Goal: Information Seeking & Learning: Learn about a topic

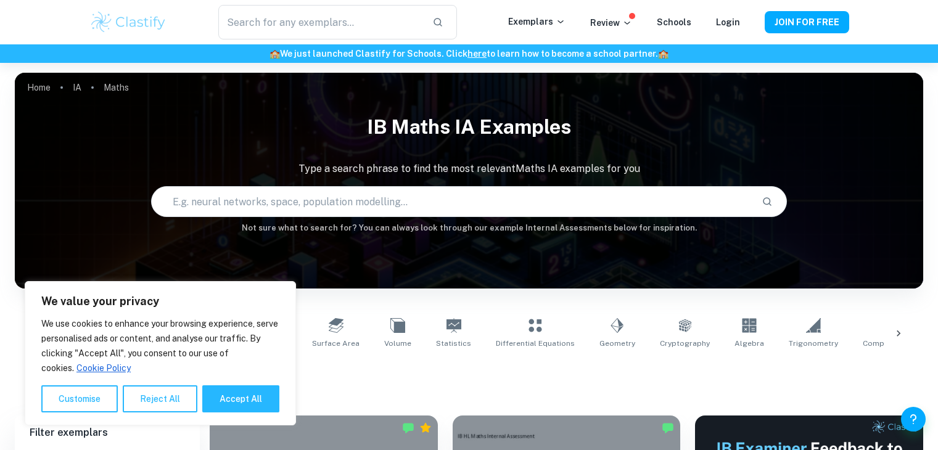
scroll to position [271, 0]
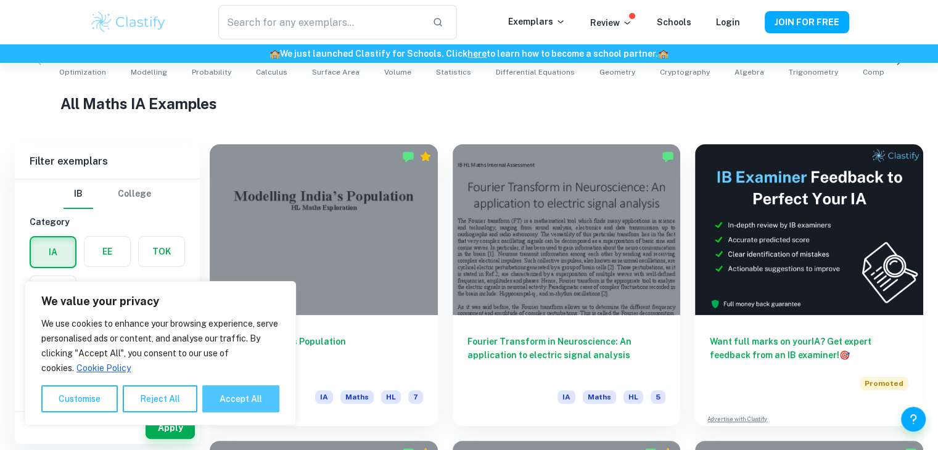
click at [254, 405] on button "Accept All" at bounding box center [240, 399] width 77 height 27
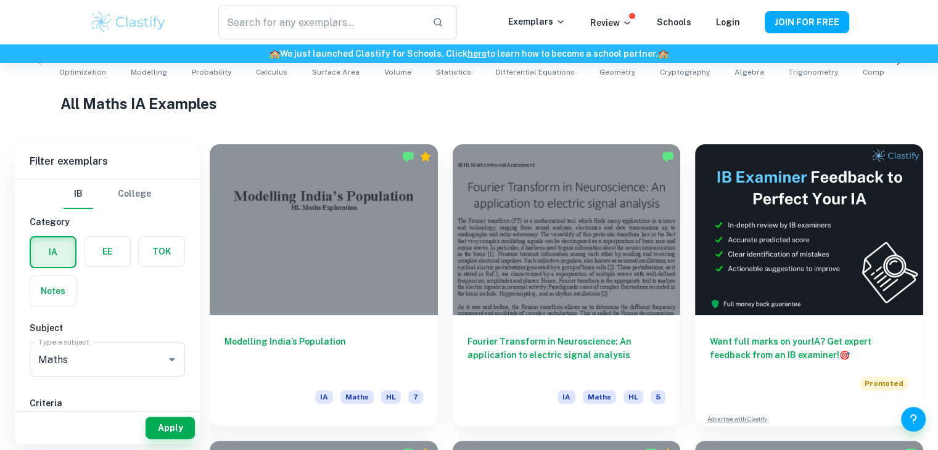
checkbox input "true"
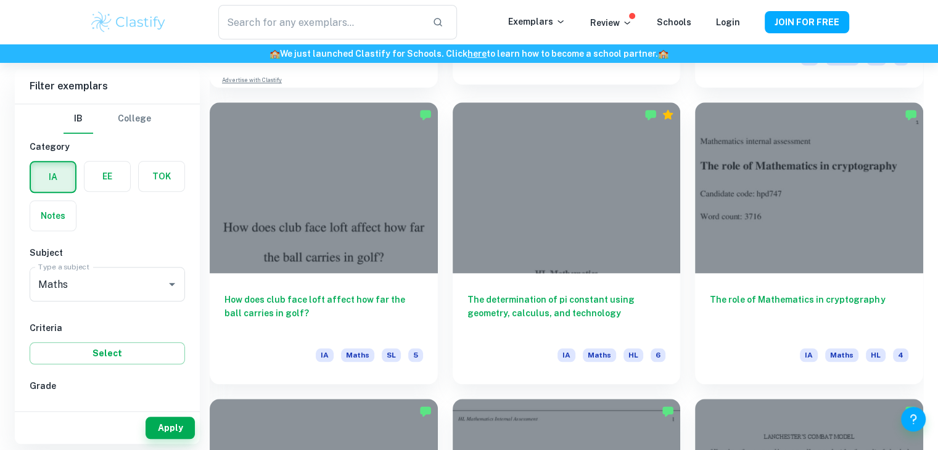
scroll to position [1204, 0]
click at [553, 129] on div at bounding box center [567, 187] width 228 height 171
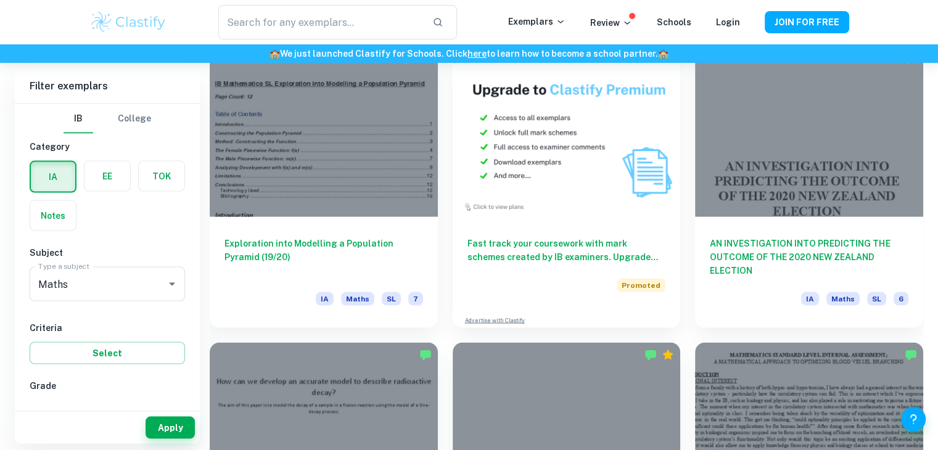
scroll to position [2448, 0]
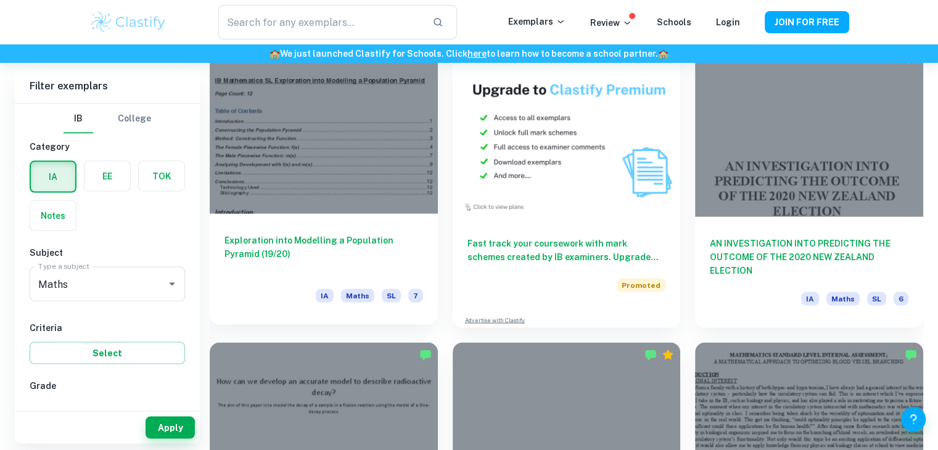
click at [278, 215] on div "Exploration into Modelling a Population Pyramid (19/20) IA Maths SL 7" at bounding box center [324, 269] width 228 height 111
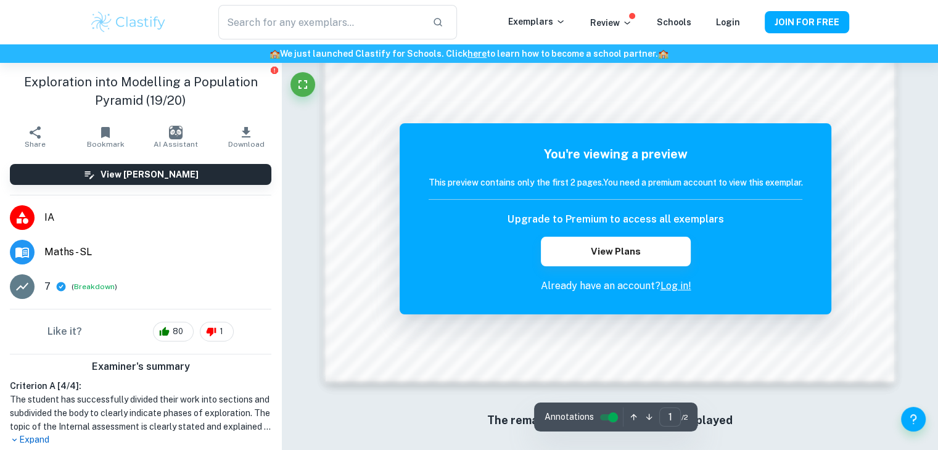
scroll to position [1187, 0]
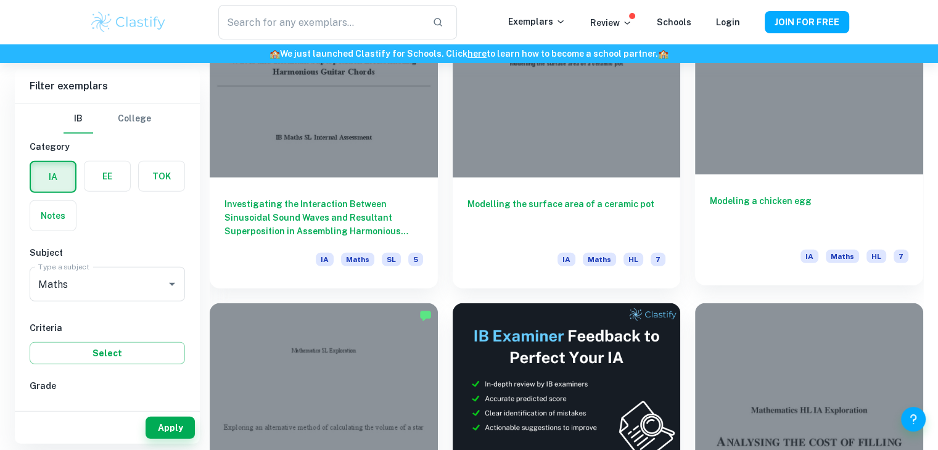
scroll to position [3376, 0]
